Goal: Information Seeking & Learning: Learn about a topic

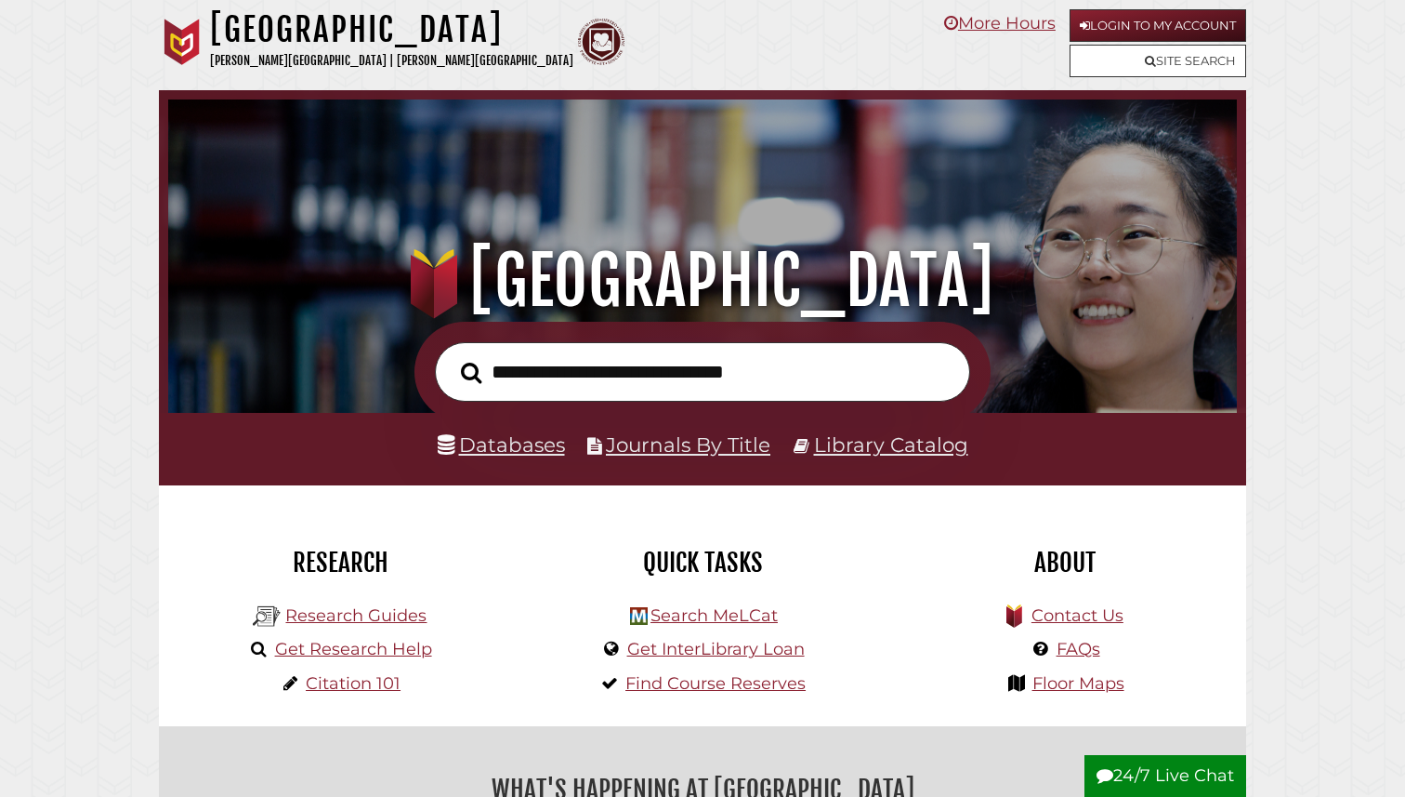
scroll to position [353, 1060]
type input "********"
click at [452, 357] on button "Search" at bounding box center [471, 373] width 39 height 33
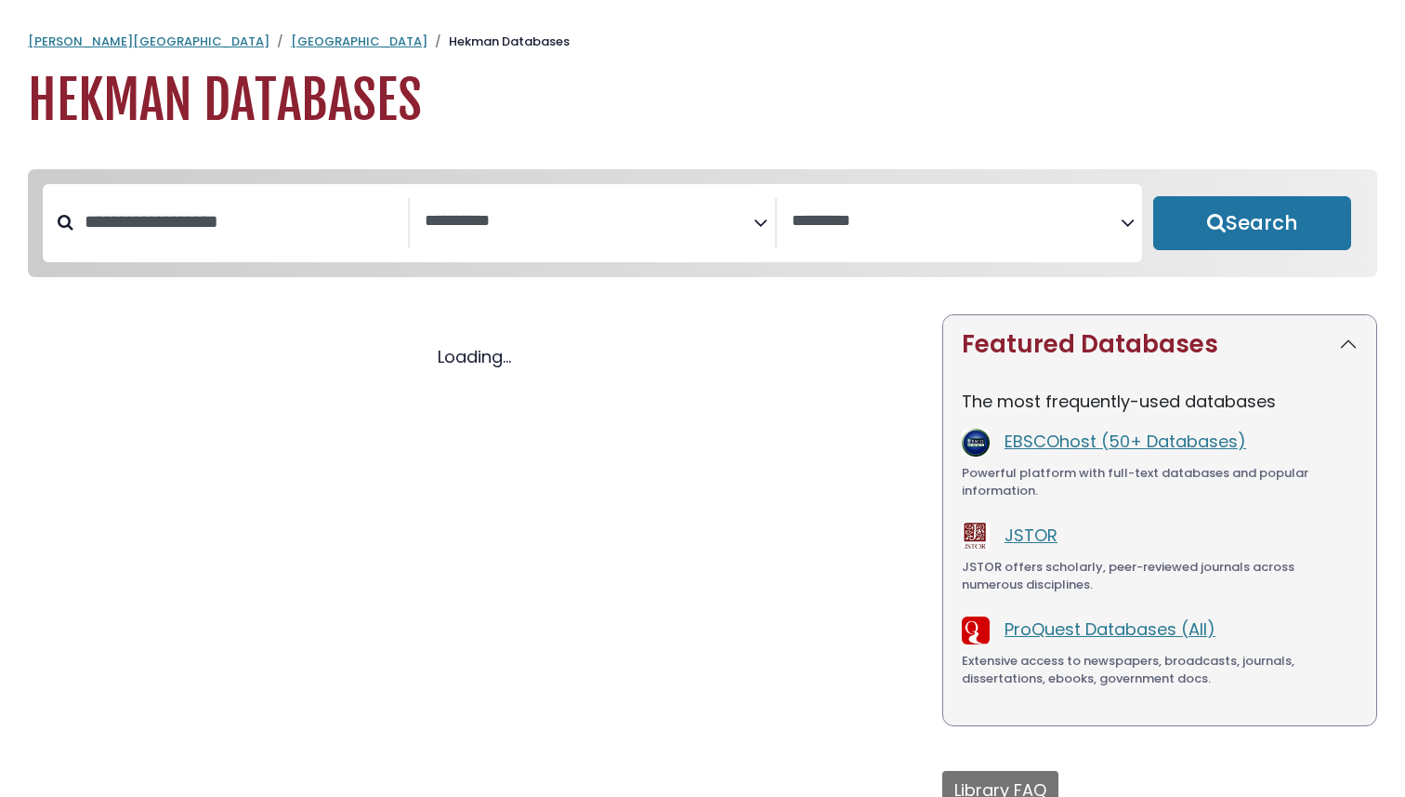
select select "Database Subject Filter"
select select "Database Vendors Filter"
select select "Database Subject Filter"
select select "Database Vendors Filter"
